Goal: Transaction & Acquisition: Purchase product/service

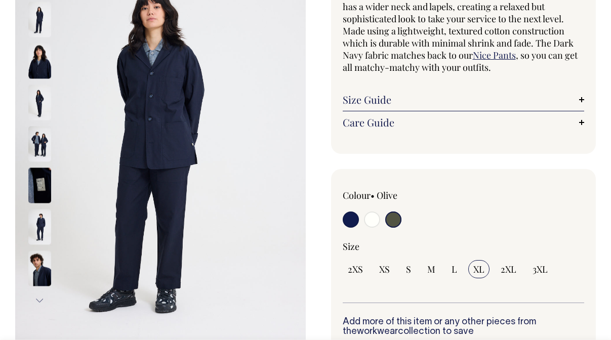
scroll to position [128, 0]
click at [373, 224] on input "radio" at bounding box center [372, 219] width 16 height 16
radio input "true"
select select "Off-White"
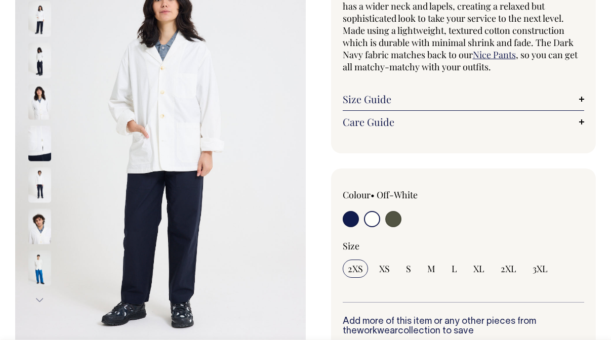
click at [352, 220] on input "radio" at bounding box center [351, 219] width 16 height 16
radio input "true"
select select "Dark Navy"
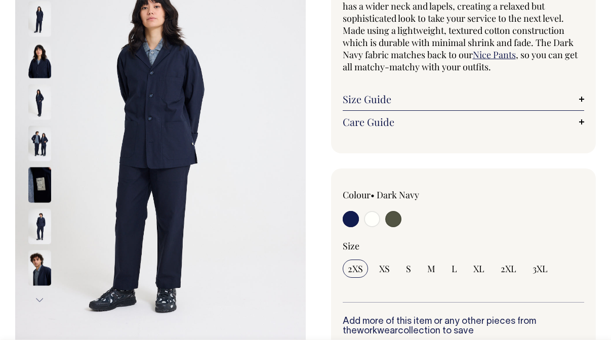
click at [394, 220] on input "radio" at bounding box center [393, 219] width 16 height 16
radio input "true"
select select "Olive"
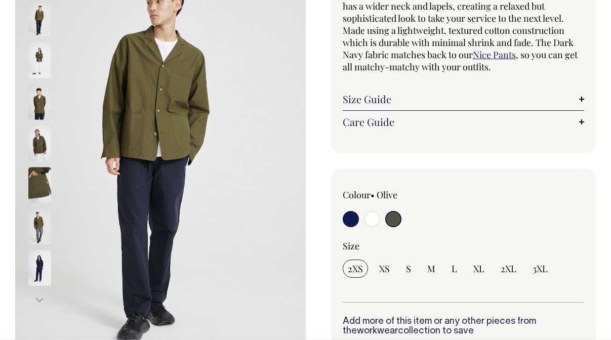
click at [348, 220] on input "radio" at bounding box center [351, 219] width 16 height 16
radio input "true"
select select "Dark Navy"
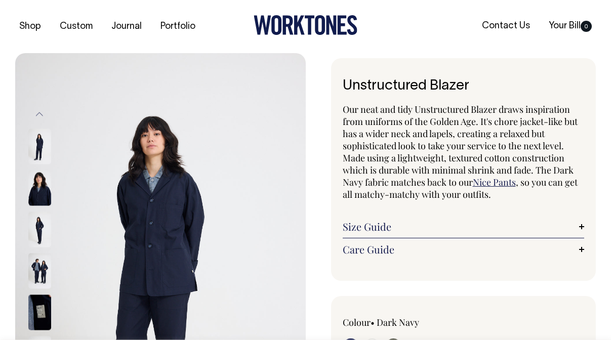
click at [384, 222] on link "Size Guide" at bounding box center [464, 227] width 242 height 12
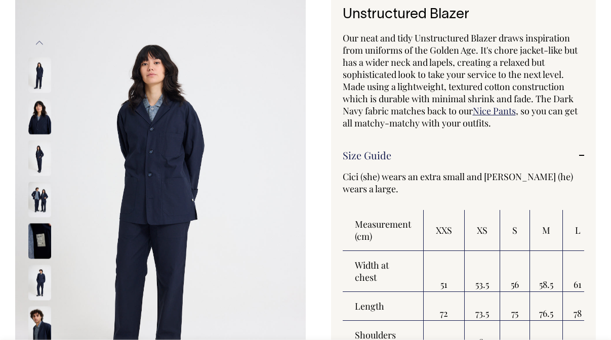
scroll to position [72, 0]
click at [45, 193] on img at bounding box center [39, 198] width 23 height 35
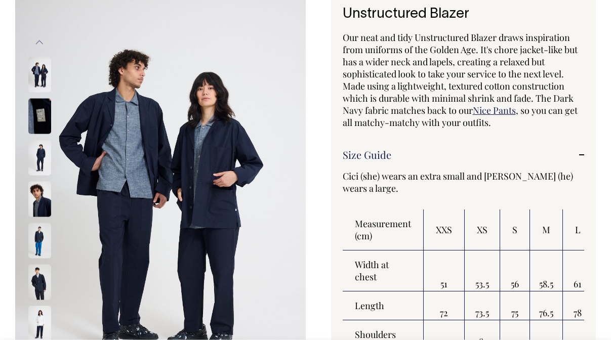
click at [45, 193] on img at bounding box center [39, 198] width 23 height 35
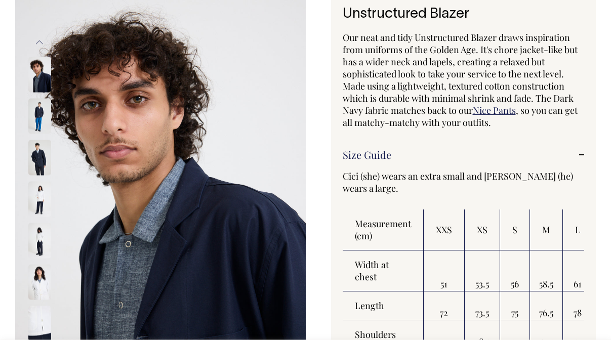
click at [38, 162] on img at bounding box center [39, 157] width 23 height 35
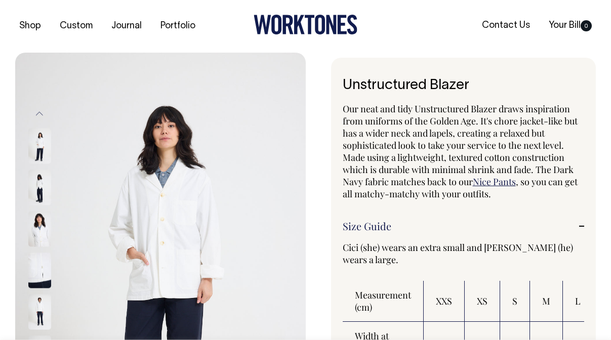
scroll to position [0, 0]
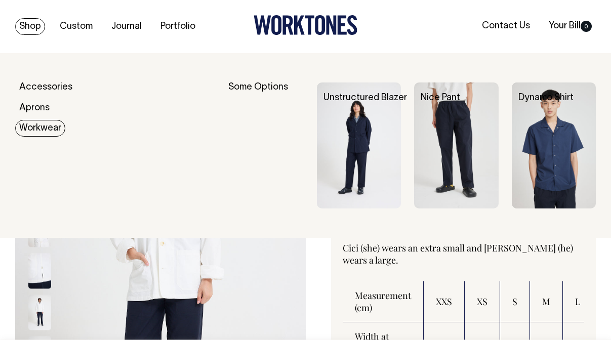
click at [27, 126] on link "Workwear" at bounding box center [40, 128] width 50 height 17
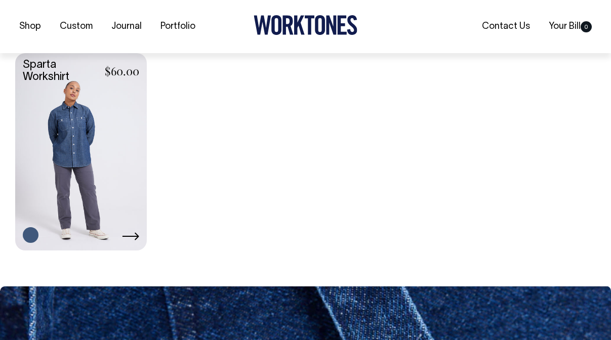
scroll to position [494, 0]
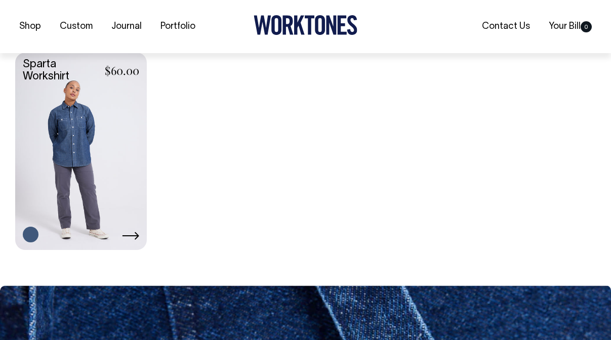
click at [76, 141] on link at bounding box center [81, 150] width 132 height 195
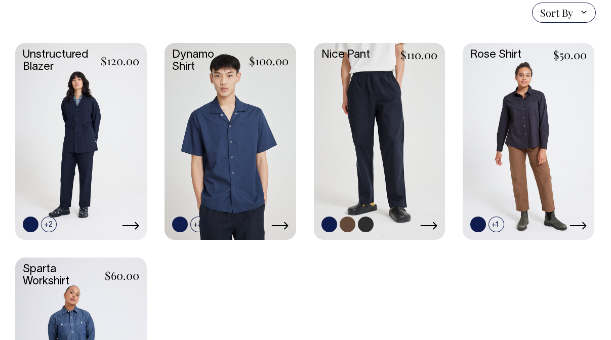
scroll to position [288, 0]
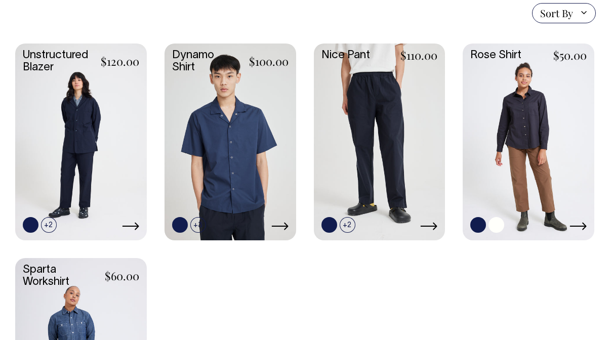
click at [527, 108] on link at bounding box center [528, 141] width 132 height 195
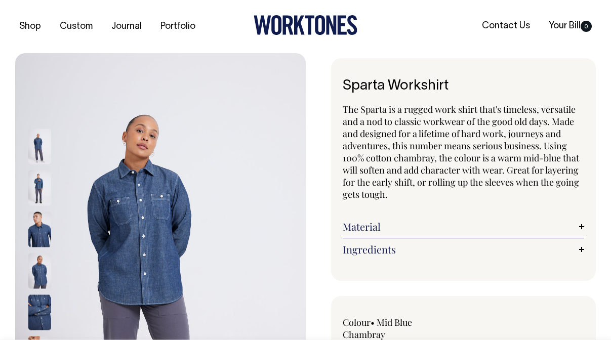
click at [32, 227] on img at bounding box center [39, 228] width 23 height 35
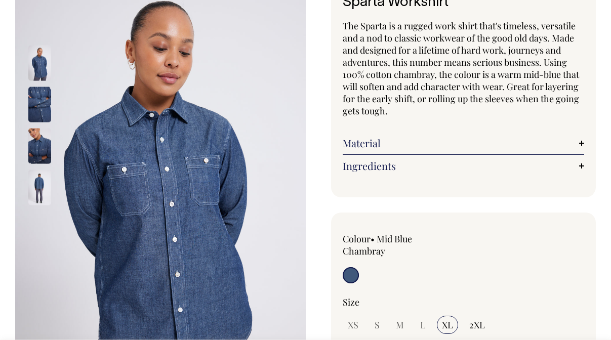
scroll to position [84, 0]
click at [367, 164] on link "Ingredients" at bounding box center [464, 165] width 242 height 12
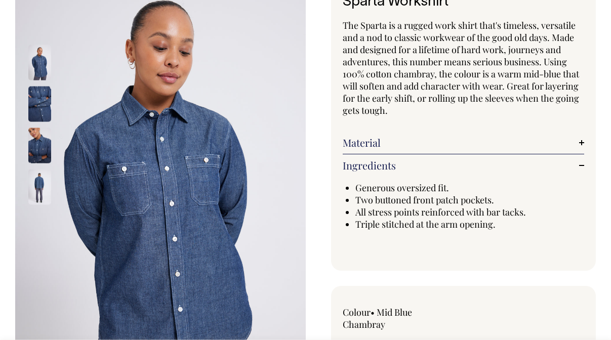
click at [361, 142] on link "Material" at bounding box center [464, 143] width 242 height 12
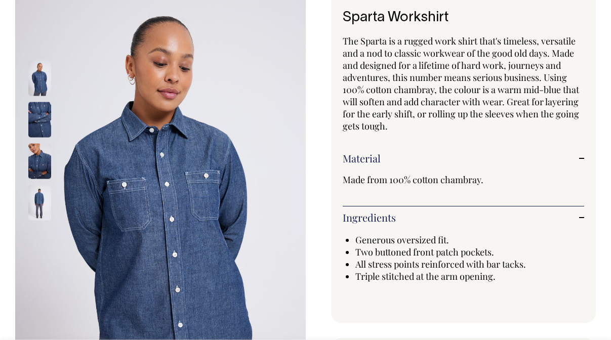
scroll to position [67, 0]
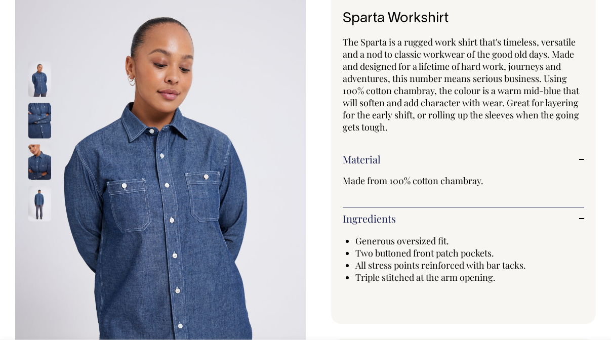
click at [35, 201] on img at bounding box center [39, 203] width 23 height 35
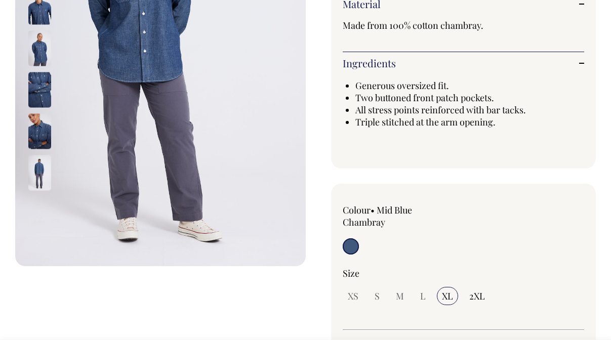
scroll to position [222, 0]
click at [398, 301] on span "M" at bounding box center [400, 296] width 8 height 12
click at [398, 293] on span "M" at bounding box center [400, 296] width 8 height 12
click at [481, 294] on span "2XL" at bounding box center [477, 296] width 16 height 12
click at [481, 294] on input "2XL" at bounding box center [477, 296] width 26 height 18
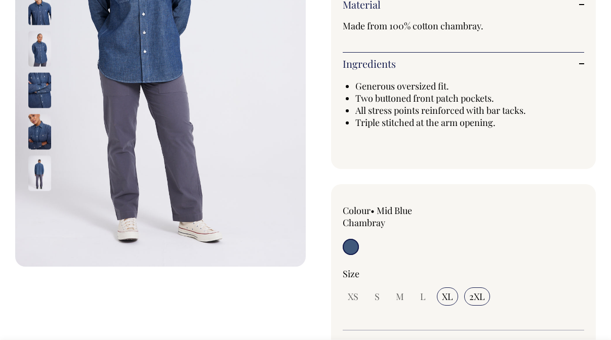
radio input "true"
select select "2XL"
click at [397, 292] on span "M" at bounding box center [400, 296] width 8 height 12
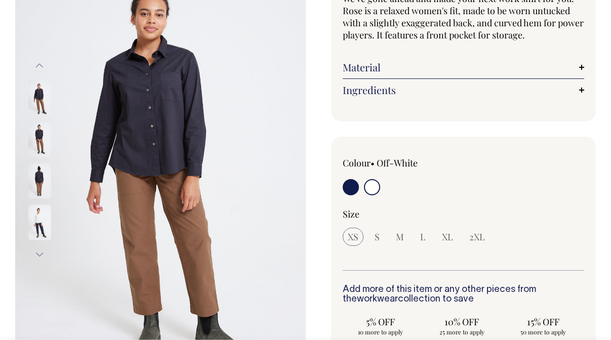
scroll to position [111, 0]
click at [37, 215] on img at bounding box center [39, 221] width 23 height 35
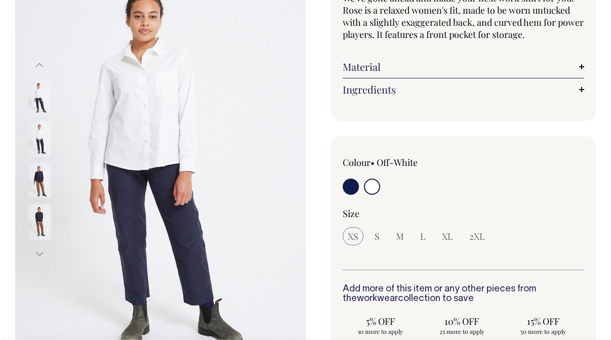
click at [37, 215] on img at bounding box center [39, 221] width 23 height 35
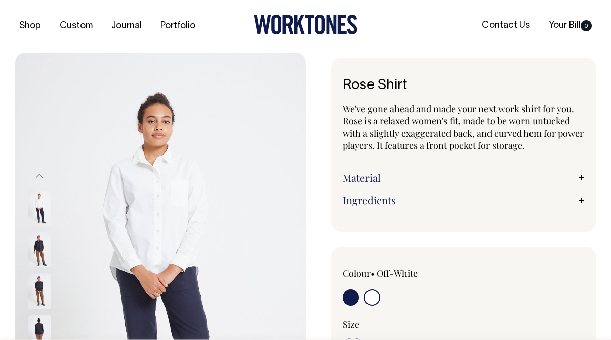
scroll to position [0, 0]
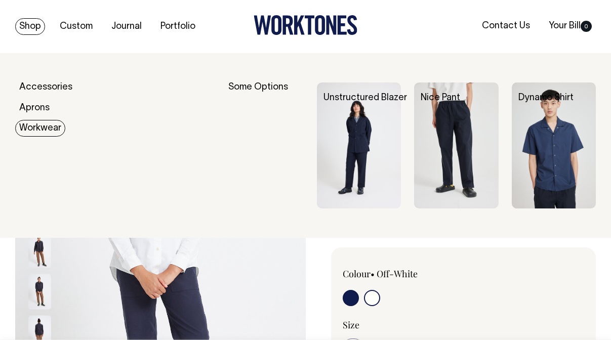
click at [32, 132] on link "Workwear" at bounding box center [40, 128] width 50 height 17
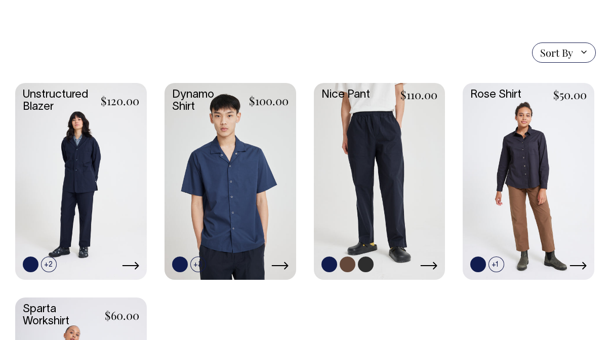
scroll to position [248, 0]
click at [390, 146] on link at bounding box center [380, 180] width 132 height 195
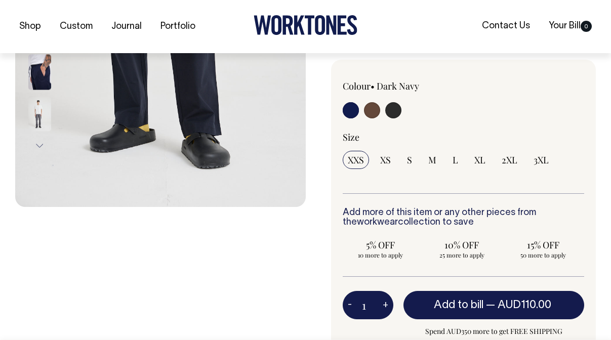
scroll to position [282, 0]
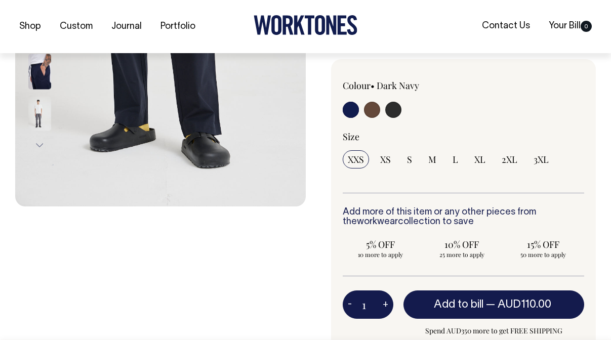
click at [349, 110] on input "radio" at bounding box center [351, 110] width 16 height 16
click at [352, 110] on input "radio" at bounding box center [351, 110] width 16 height 16
click at [373, 111] on input "radio" at bounding box center [372, 110] width 16 height 16
radio input "true"
radio input "false"
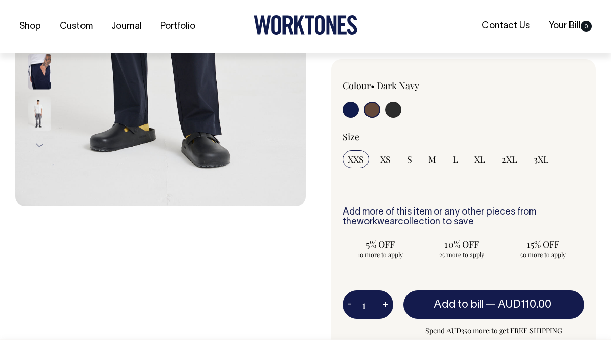
radio input "true"
select select "Chocolate"
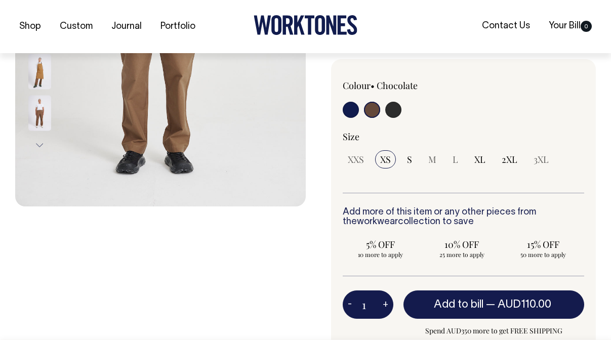
click at [395, 108] on input "radio" at bounding box center [393, 110] width 16 height 16
radio input "true"
select select "Charcoal"
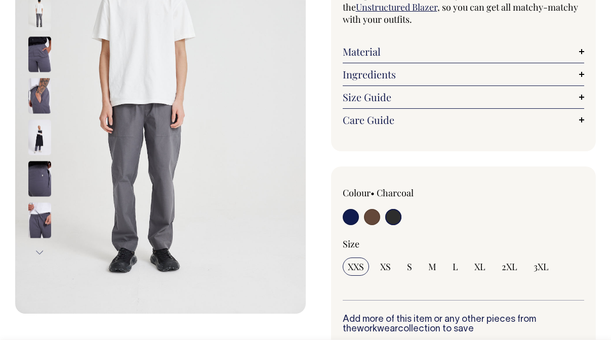
scroll to position [175, 0]
click at [352, 217] on input "radio" at bounding box center [351, 217] width 16 height 16
radio input "true"
select select "Dark Navy"
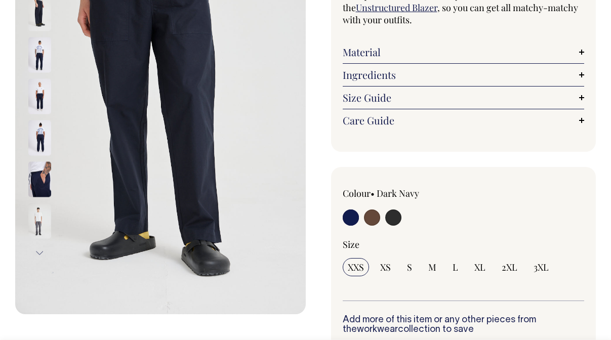
click at [478, 95] on link "Size Guide" at bounding box center [464, 98] width 242 height 12
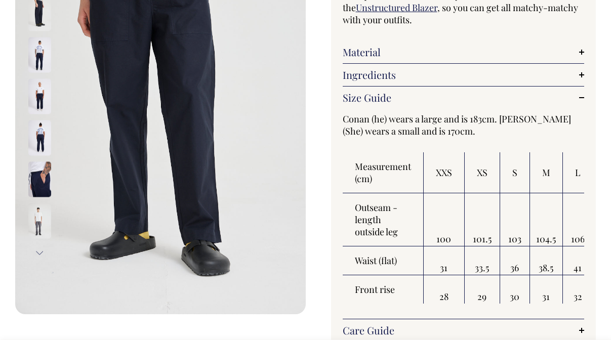
click at [40, 134] on img at bounding box center [39, 137] width 23 height 35
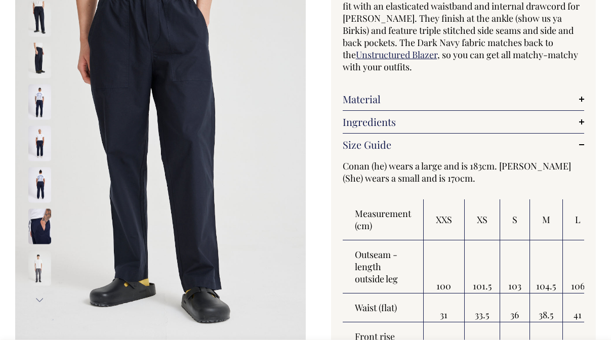
scroll to position [128, 0]
click at [369, 100] on link "Material" at bounding box center [464, 99] width 242 height 12
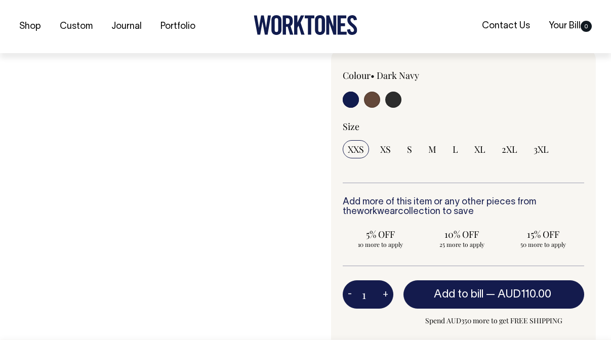
scroll to position [539, 0]
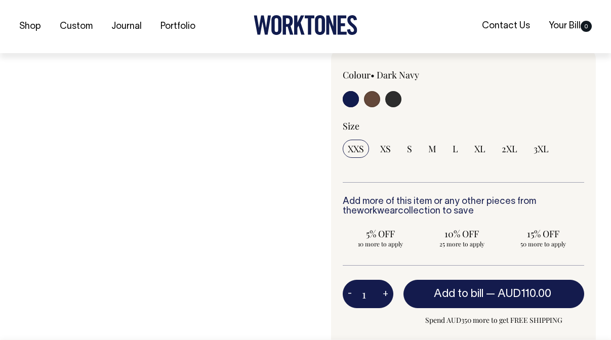
click at [352, 98] on input "radio" at bounding box center [351, 99] width 16 height 16
click at [451, 147] on input "L" at bounding box center [455, 149] width 16 height 18
radio input "true"
select select "L"
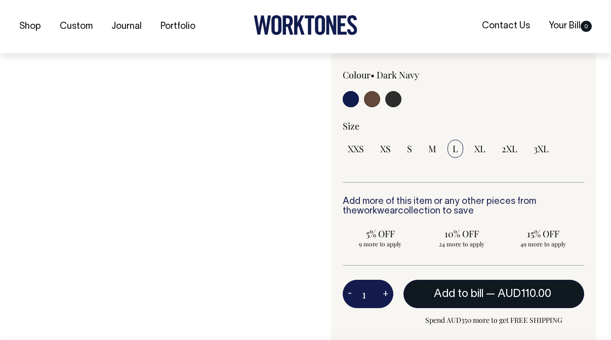
click at [479, 290] on span "Add to bill" at bounding box center [459, 294] width 50 height 10
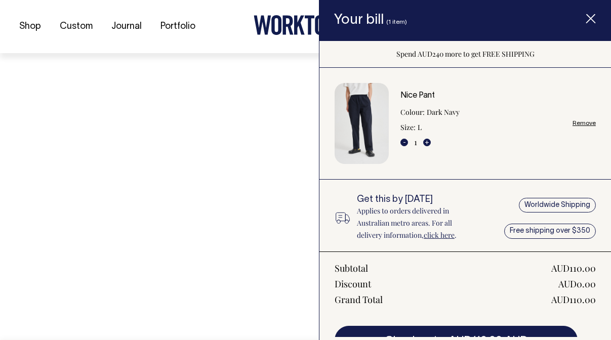
click at [253, 234] on div "Previous Next" at bounding box center [160, 9] width 290 height 990
click at [591, 26] on span "Item added to your cart" at bounding box center [590, 20] width 40 height 43
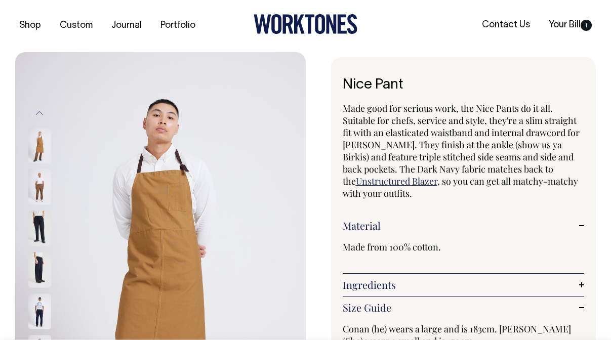
scroll to position [0, 0]
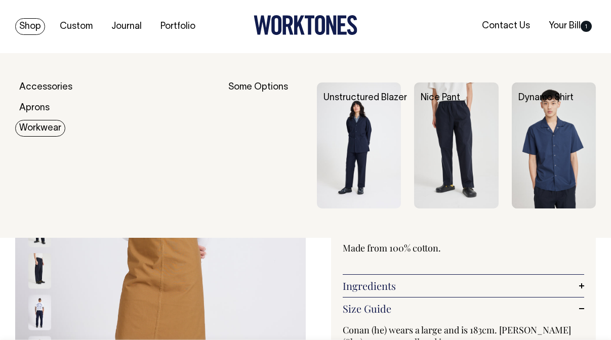
click at [361, 136] on img at bounding box center [359, 145] width 84 height 126
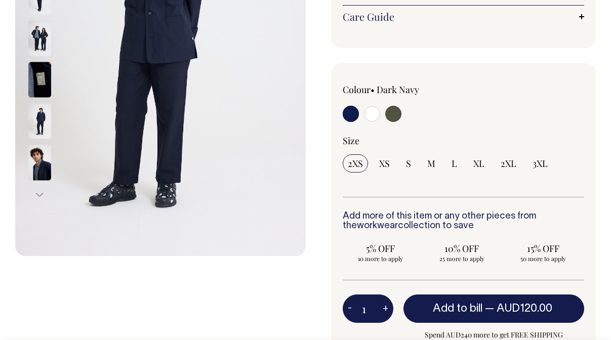
scroll to position [232, 0]
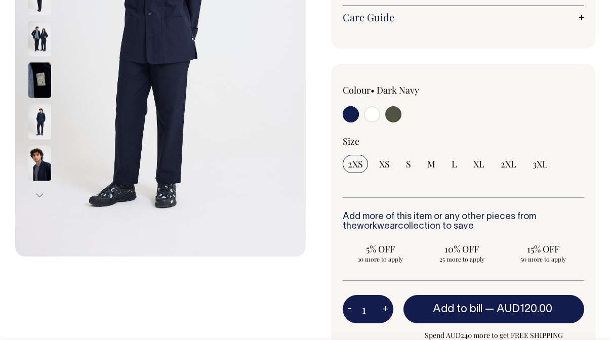
click at [351, 115] on input "radio" at bounding box center [351, 114] width 16 height 16
click at [429, 166] on span "M" at bounding box center [431, 164] width 8 height 12
click at [429, 166] on input "M" at bounding box center [431, 164] width 18 height 18
radio input "true"
select select "M"
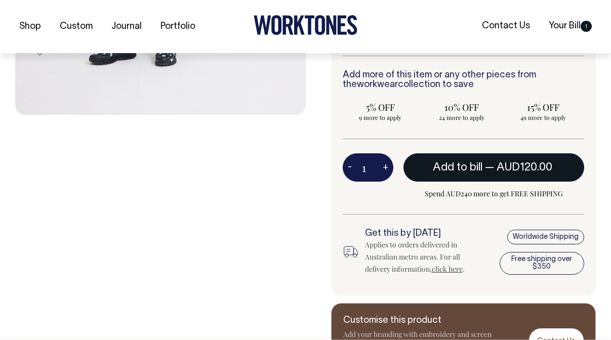
scroll to position [374, 0]
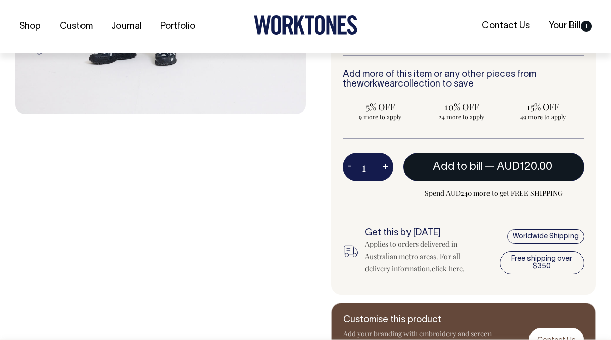
click at [429, 166] on button "Add to bill — AUD120.00" at bounding box center [493, 167] width 181 height 28
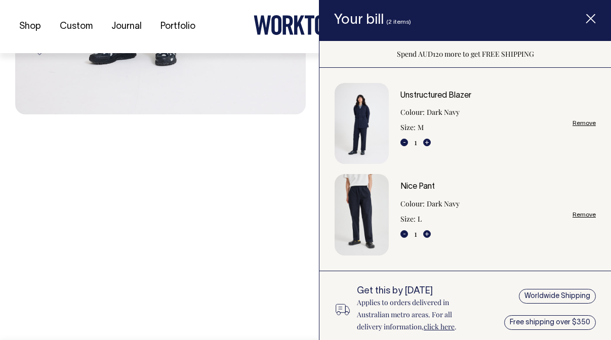
click at [268, 229] on div "Previous Next" at bounding box center [160, 28] width 290 height 698
click at [589, 19] on line "Item added to your cart" at bounding box center [590, 19] width 8 height 8
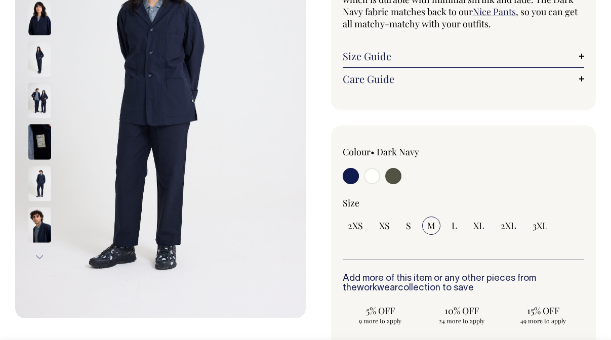
scroll to position [170, 0]
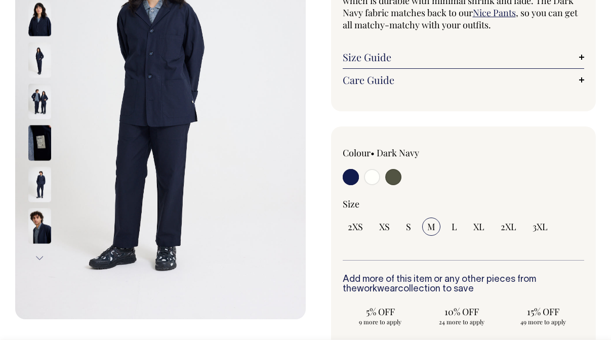
click at [380, 53] on link "Size Guide" at bounding box center [464, 57] width 242 height 12
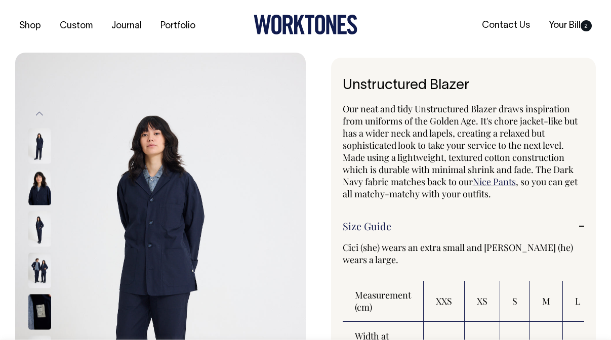
scroll to position [0, 0]
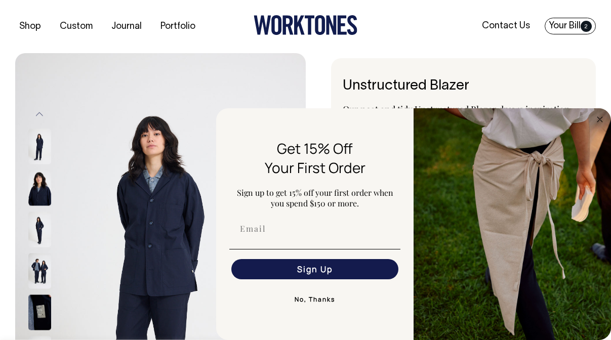
click at [567, 25] on link "Your Bill 2" at bounding box center [569, 26] width 51 height 17
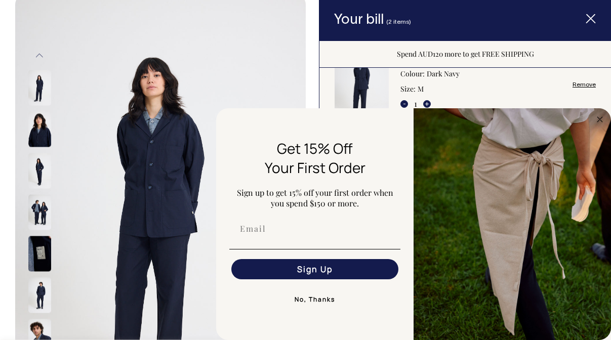
scroll to position [33, 0]
click at [590, 19] on line "Item added to your cart" at bounding box center [590, 19] width 8 height 8
